Goal: Information Seeking & Learning: Find specific fact

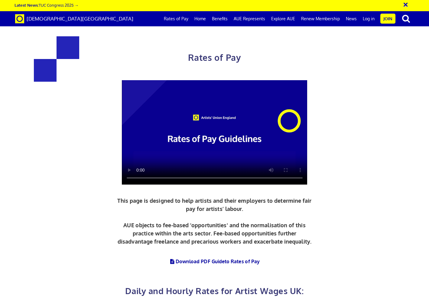
scroll to position [204, 0]
drag, startPoint x: 233, startPoint y: 112, endPoint x: 291, endPoint y: 160, distance: 75.6
drag, startPoint x: 309, startPoint y: 169, endPoint x: 237, endPoint y: 116, distance: 88.9
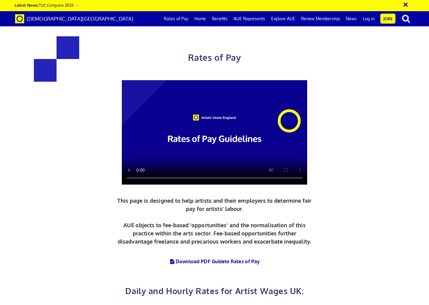
drag, startPoint x: 268, startPoint y: 74, endPoint x: 311, endPoint y: 264, distance: 194.4
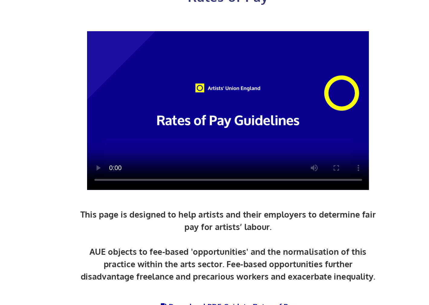
drag, startPoint x: 190, startPoint y: 174, endPoint x: 220, endPoint y: 190, distance: 34.0
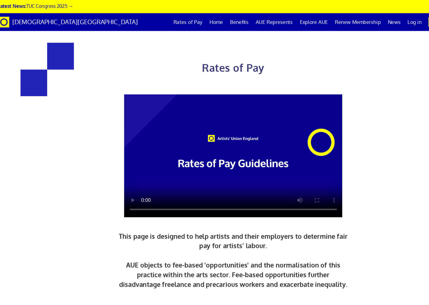
scroll to position [726, 0]
